Goal: Task Accomplishment & Management: Use online tool/utility

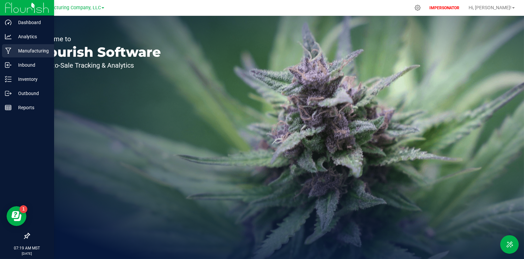
click at [9, 49] on icon at bounding box center [8, 51] width 6 height 7
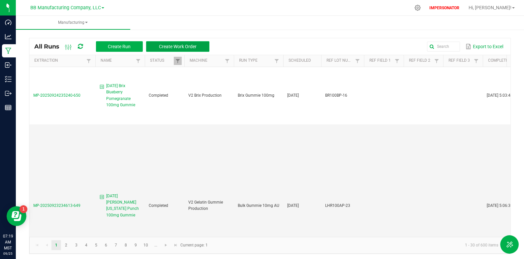
click at [168, 47] on span "Create Work Order" at bounding box center [178, 46] width 38 height 5
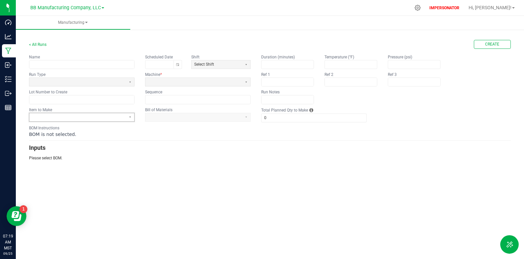
click at [75, 118] on span at bounding box center [77, 118] width 91 height 6
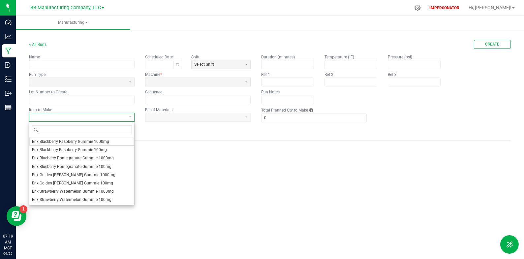
type input "Bulk Happy Pomegranate Nectar Non-Med Gummie"
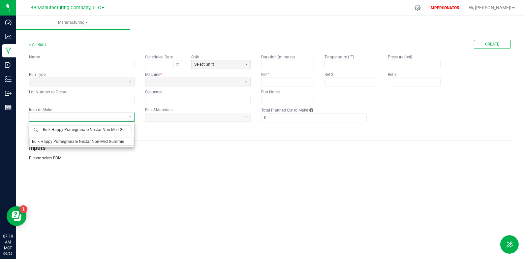
scroll to position [0, 4]
click at [76, 140] on span "Bulk Happy Pomegranate Nectar Non-Med Gummie" at bounding box center [78, 142] width 92 height 6
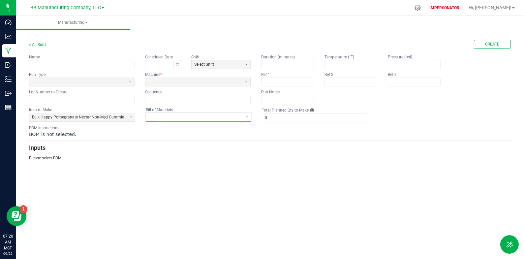
click at [240, 118] on span at bounding box center [194, 117] width 97 height 8
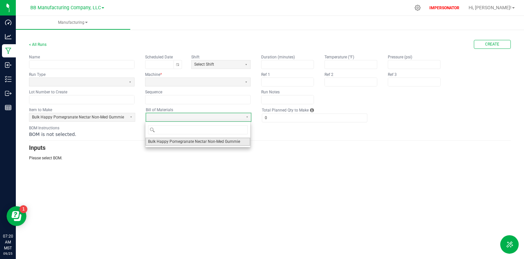
click at [228, 141] on span "Bulk Happy Pomegranate Nectar Non-Med Gummie" at bounding box center [194, 142] width 92 height 6
type input "1"
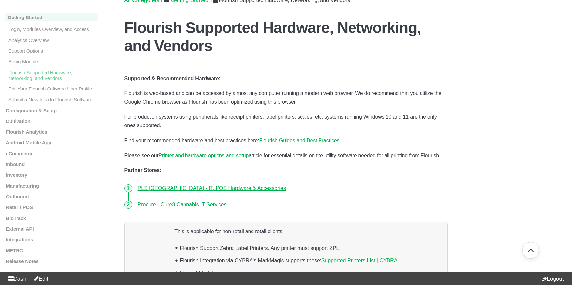
scroll to position [33, 0]
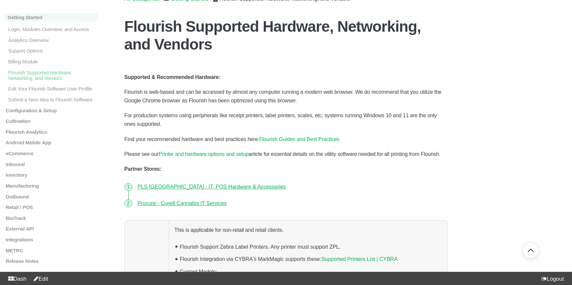
click at [303, 139] on link "Flourish Guides and Best Practices" at bounding box center [299, 139] width 80 height 6
